Goal: Find specific page/section: Find specific page/section

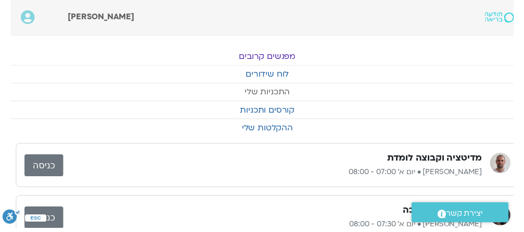
click at [290, 88] on link "התכניות שלי" at bounding box center [273, 94] width 524 height 18
click at [279, 74] on link "לוח שידורים" at bounding box center [273, 76] width 524 height 18
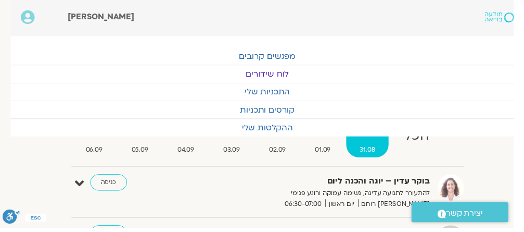
click at [108, 186] on link "כניסה" at bounding box center [110, 185] width 37 height 17
